Goal: Task Accomplishment & Management: Manage account settings

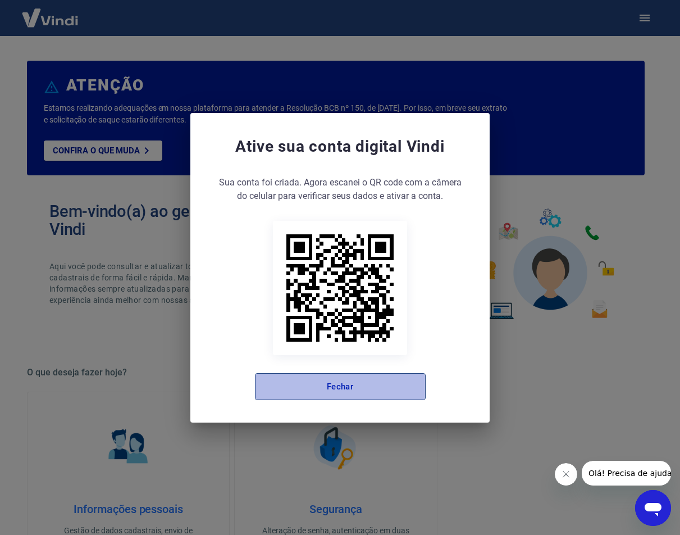
click at [353, 395] on button "Fechar" at bounding box center [340, 386] width 171 height 27
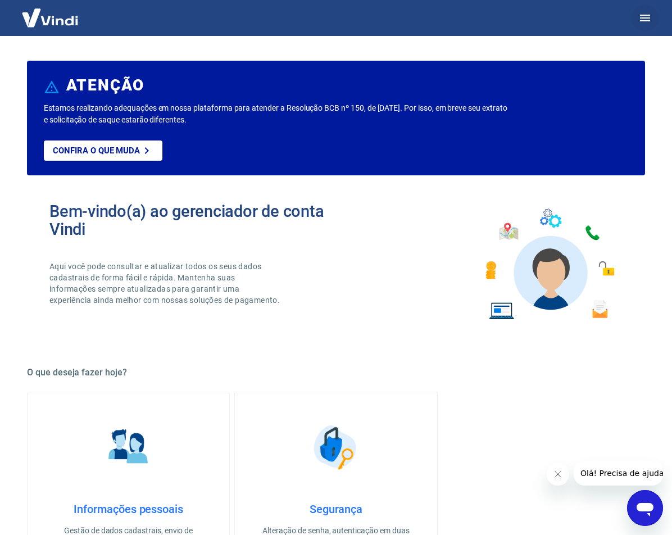
click at [645, 15] on icon "button" at bounding box center [645, 18] width 10 height 7
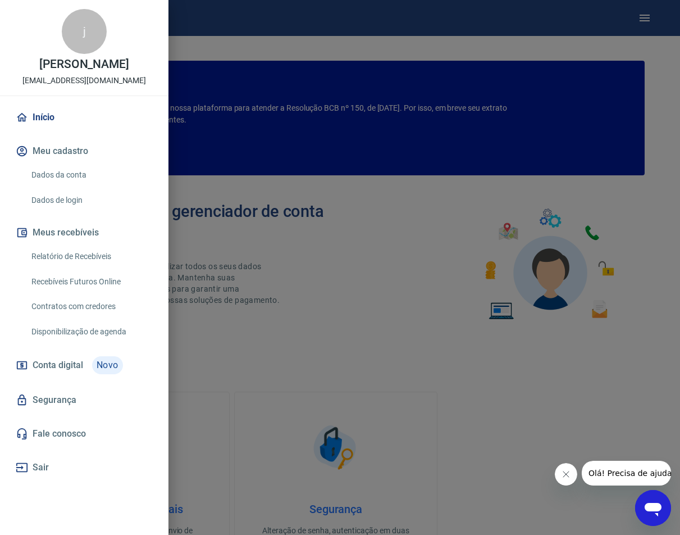
click at [227, 222] on div at bounding box center [340, 267] width 680 height 535
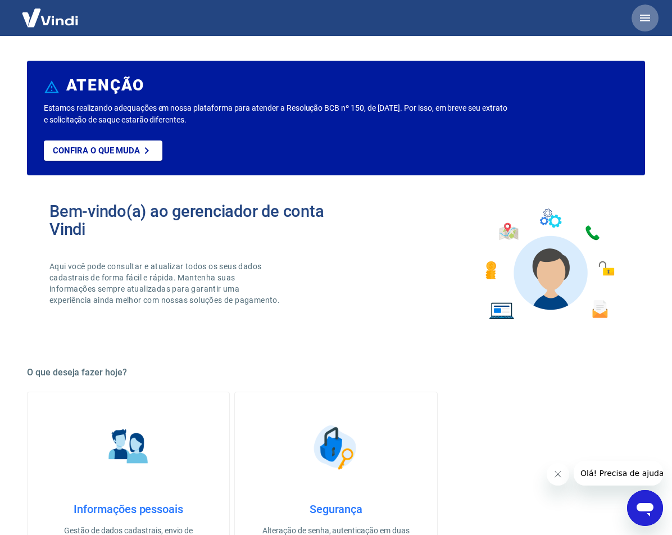
click at [639, 15] on icon "button" at bounding box center [644, 17] width 13 height 13
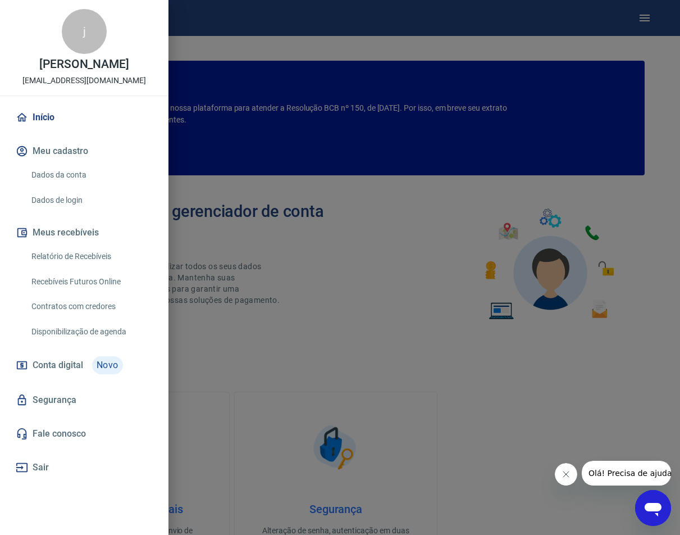
click at [48, 125] on link "Início" at bounding box center [84, 117] width 142 height 25
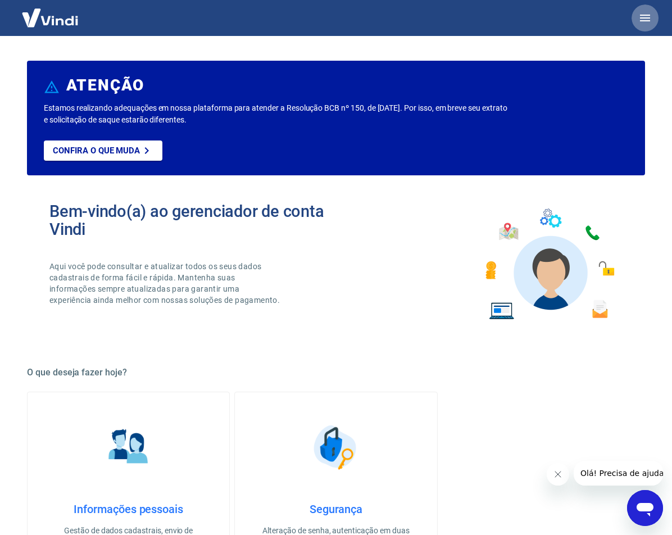
click at [648, 12] on button "button" at bounding box center [644, 17] width 27 height 27
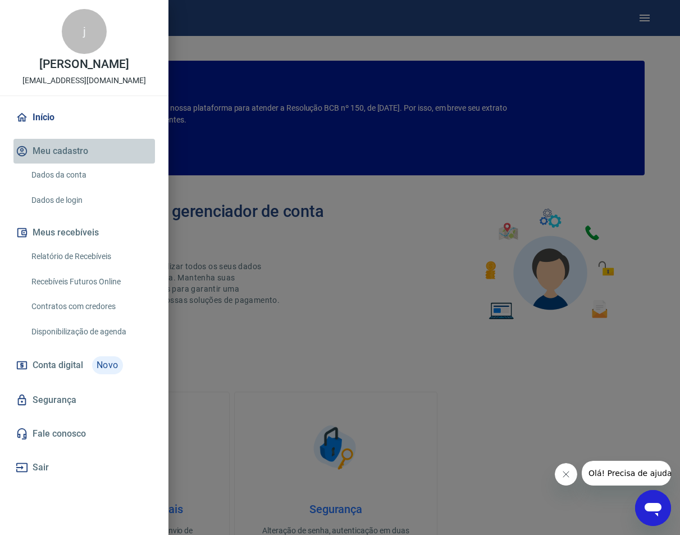
click at [77, 163] on button "Meu cadastro" at bounding box center [84, 151] width 142 height 25
